Goal: Task Accomplishment & Management: Use online tool/utility

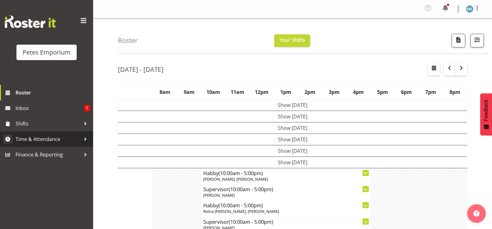
click at [44, 137] on span "Time & Attendance" at bounding box center [48, 139] width 65 height 9
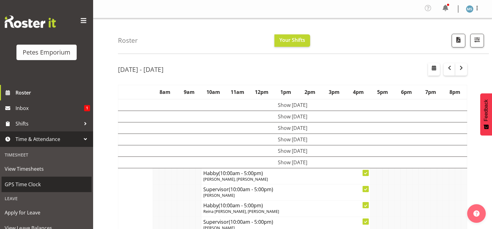
click at [35, 185] on span "GPS Time Clock" at bounding box center [47, 184] width 84 height 9
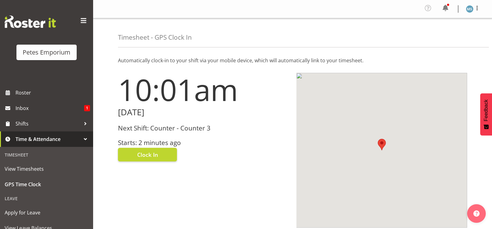
click at [154, 135] on div "Next Shift: Counter - Counter 3 Starts: 2 minutes ago" at bounding box center [203, 136] width 171 height 22
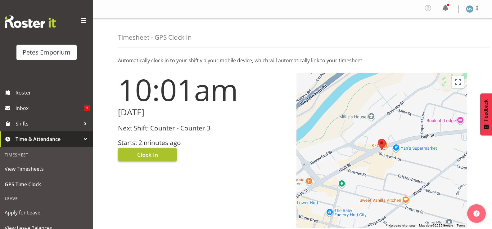
click at [151, 159] on span "Clock In" at bounding box center [147, 155] width 21 height 8
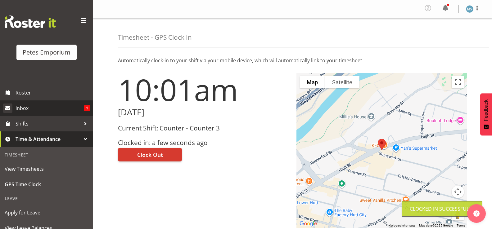
click at [78, 110] on span "Inbox" at bounding box center [50, 108] width 69 height 9
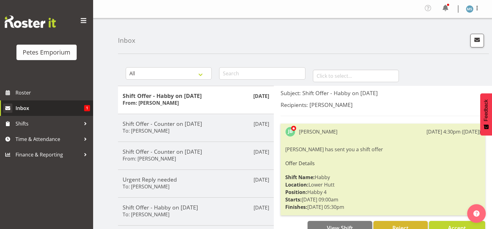
click at [21, 109] on span "Inbox" at bounding box center [50, 108] width 69 height 9
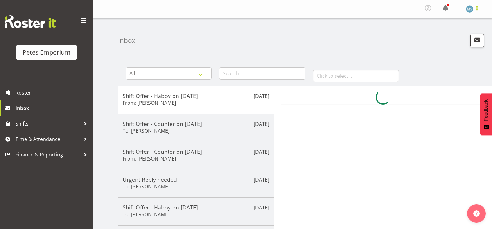
click at [476, 10] on span at bounding box center [476, 7] width 7 height 7
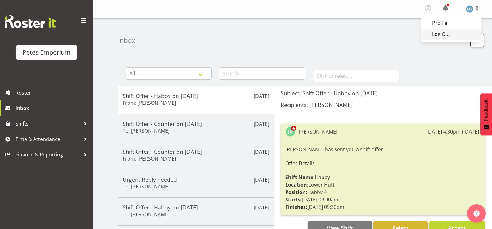
click at [445, 33] on link "Log Out" at bounding box center [451, 34] width 60 height 11
